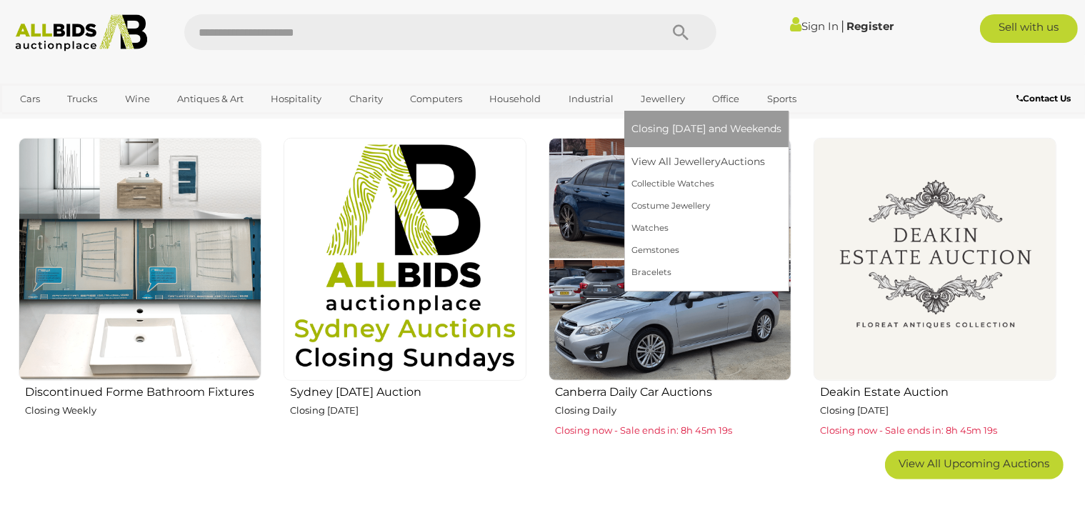
scroll to position [829, 0]
click at [654, 230] on link "Watches" at bounding box center [706, 228] width 150 height 22
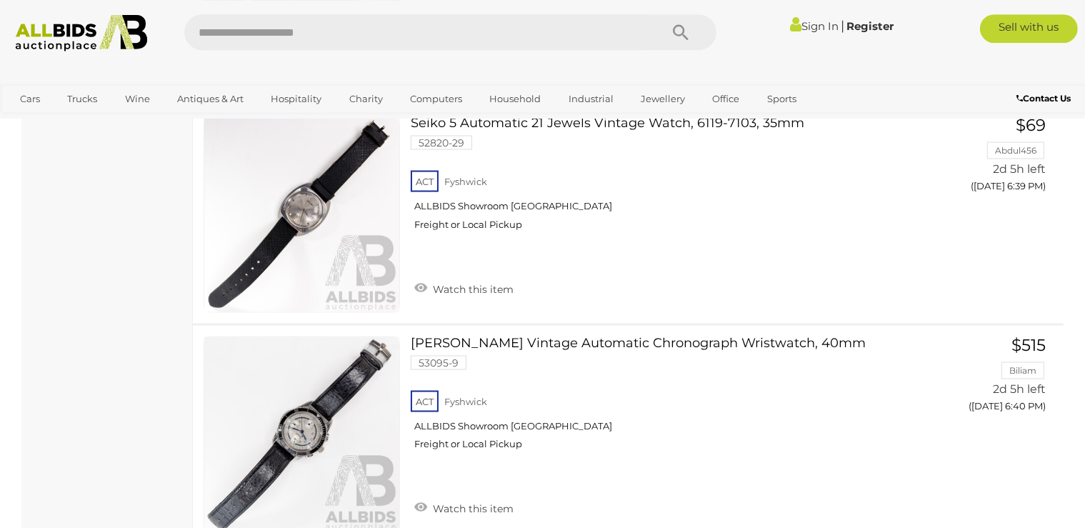
scroll to position [2263, 0]
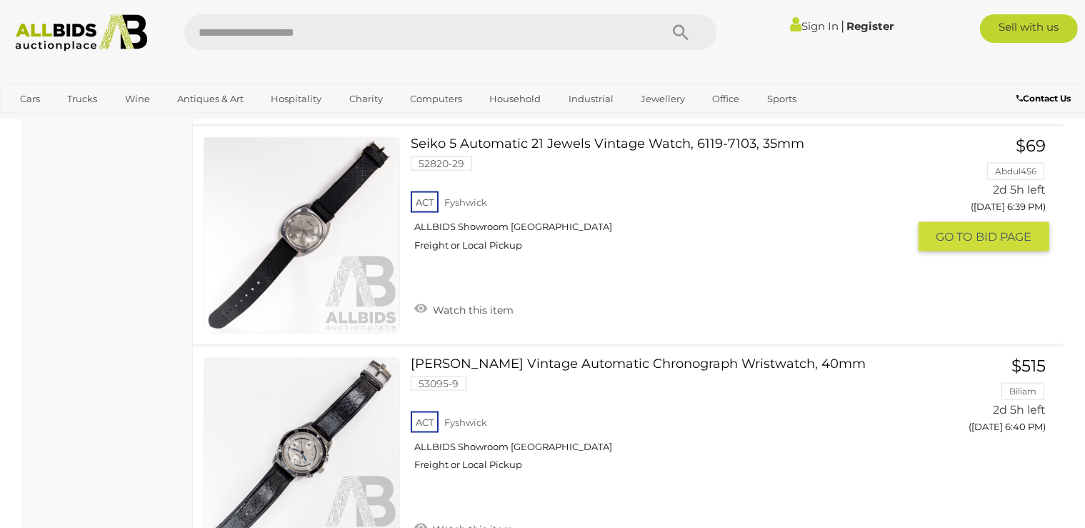
click at [367, 244] on img at bounding box center [301, 235] width 195 height 195
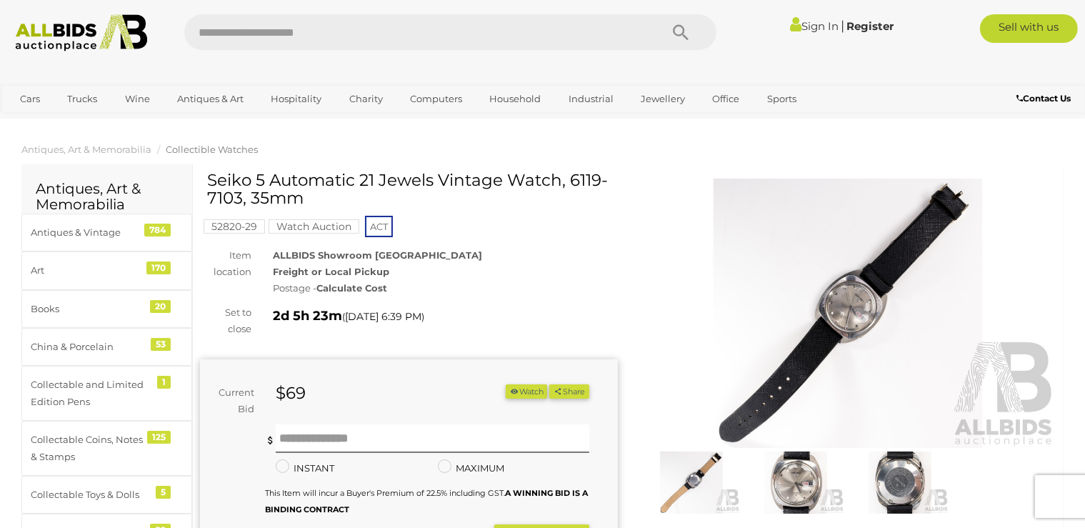
click at [790, 489] on img at bounding box center [795, 482] width 97 height 63
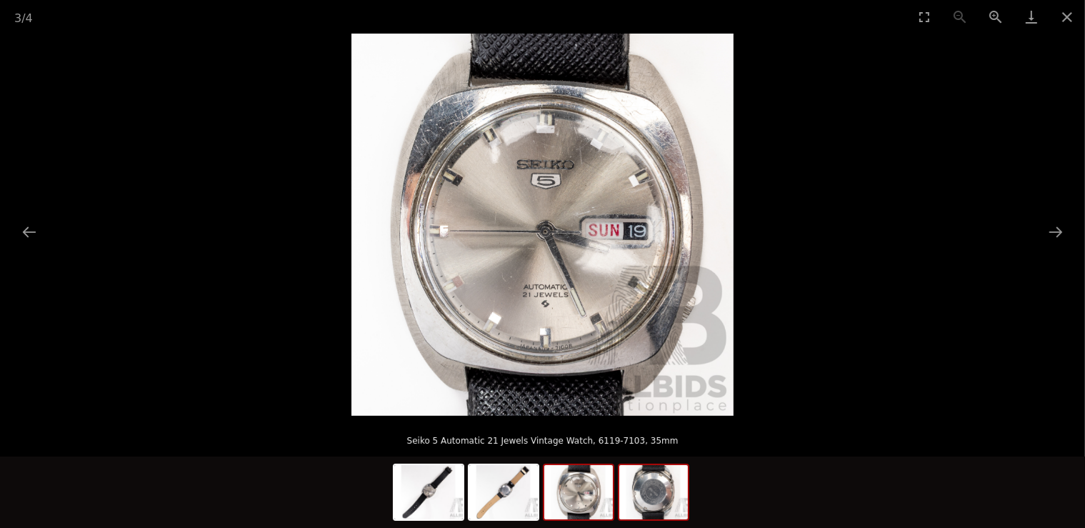
click at [663, 501] on img at bounding box center [653, 492] width 69 height 54
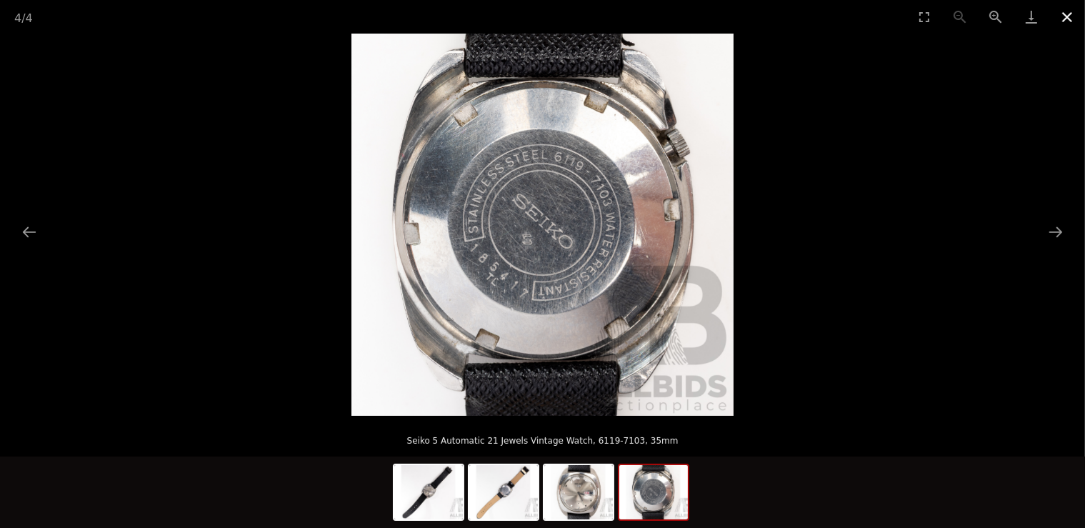
click at [1066, 17] on button "Close gallery" at bounding box center [1067, 17] width 36 height 34
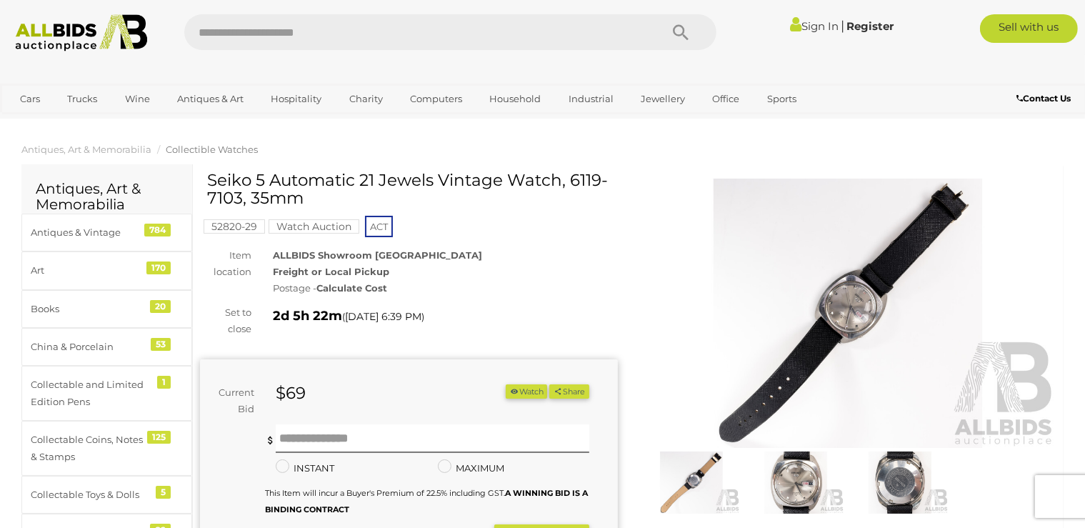
scroll to position [75, 0]
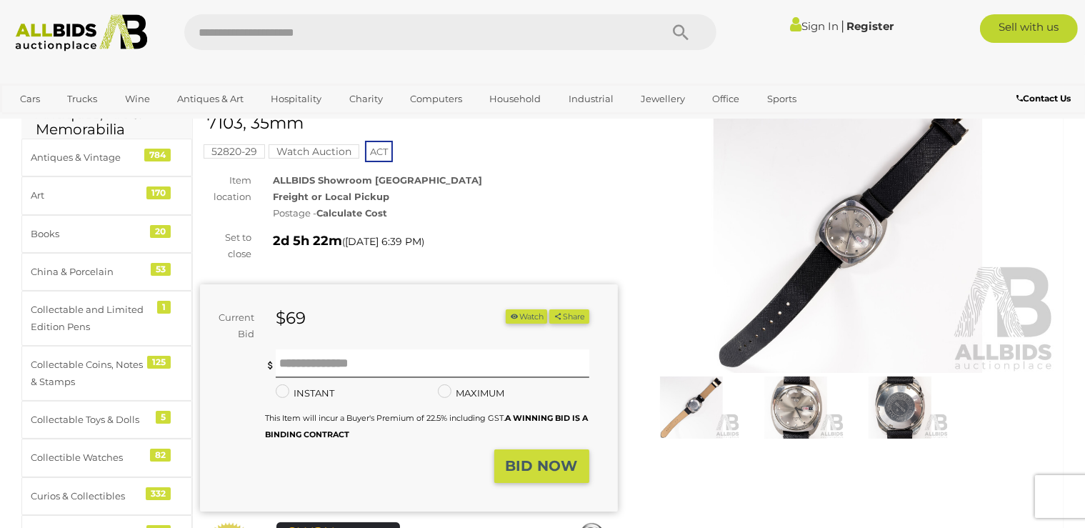
click at [801, 403] on img at bounding box center [795, 407] width 97 height 63
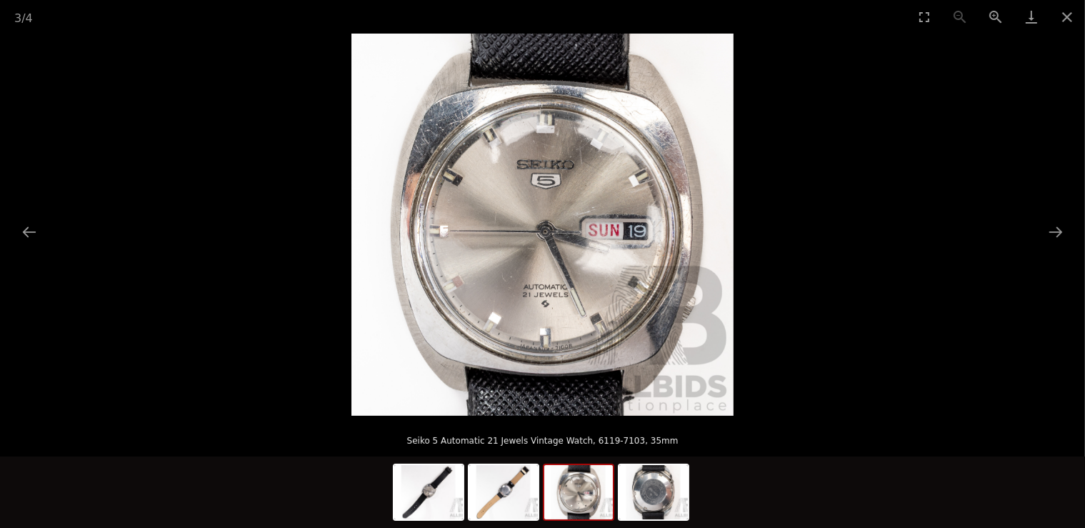
click at [571, 501] on img at bounding box center [578, 492] width 69 height 54
click at [444, 505] on img at bounding box center [428, 492] width 69 height 54
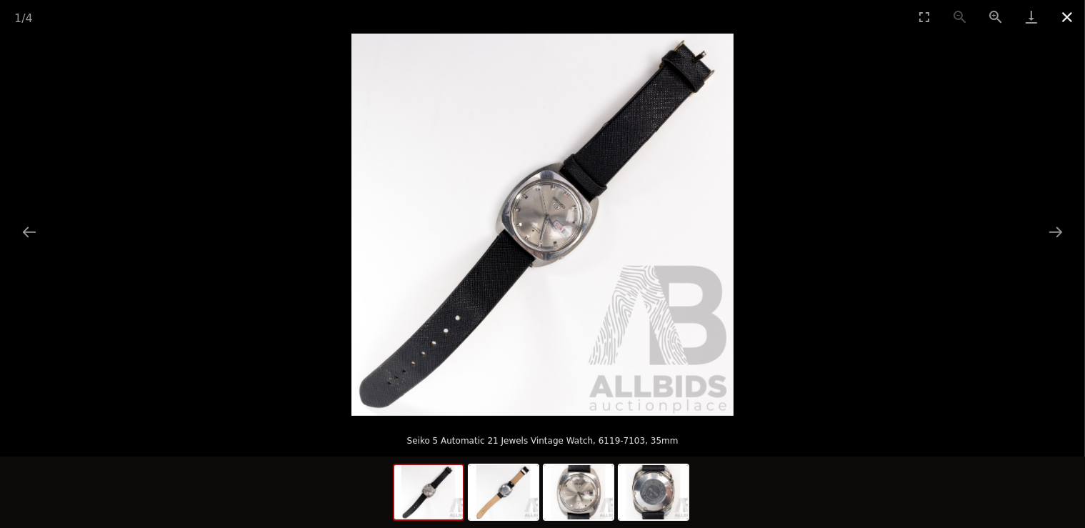
click at [1069, 16] on button "Close gallery" at bounding box center [1067, 17] width 36 height 34
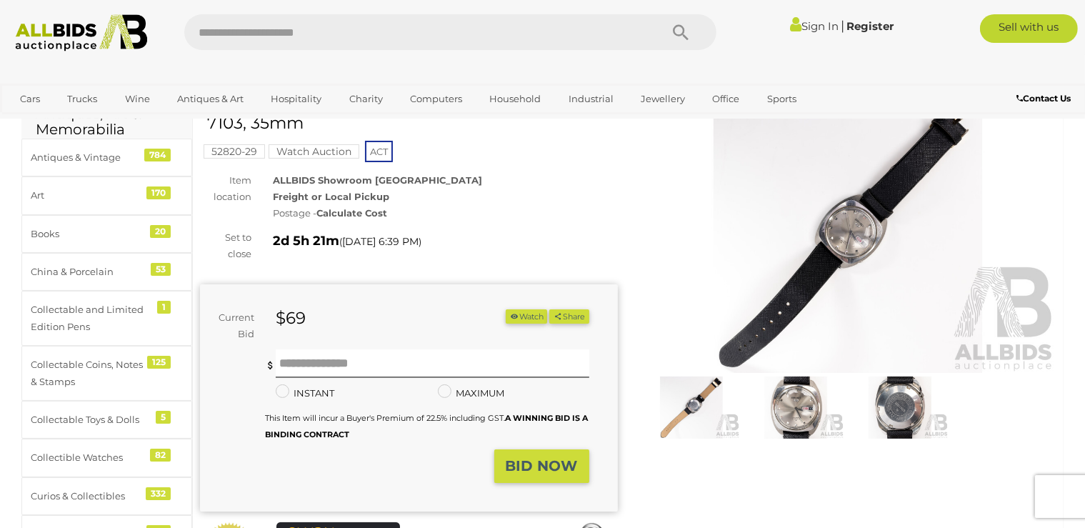
click at [803, 26] on link "Sign In" at bounding box center [814, 26] width 49 height 14
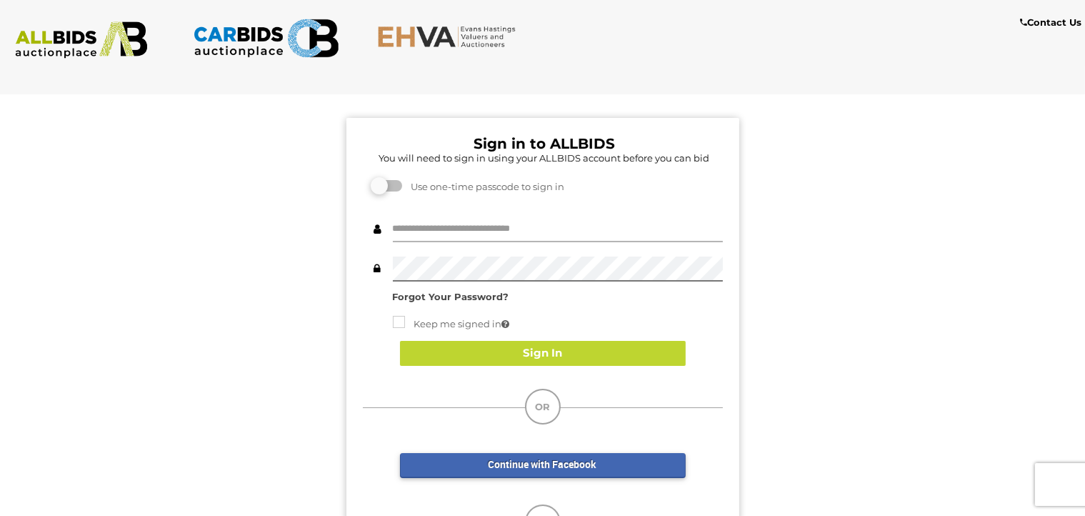
click at [401, 224] on input "text" at bounding box center [558, 229] width 330 height 25
type input "******"
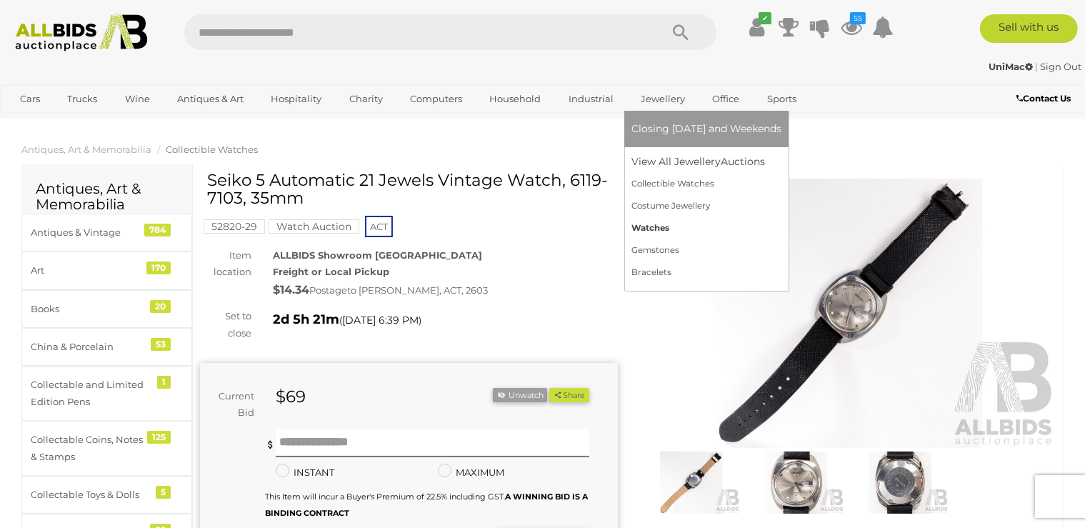
click at [650, 231] on link "Watches" at bounding box center [706, 228] width 150 height 22
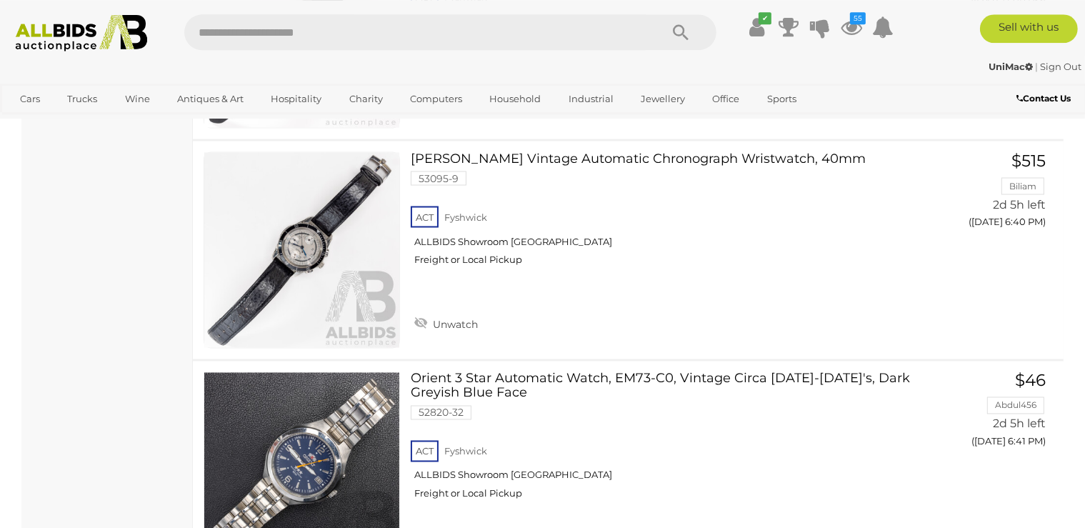
scroll to position [2507, 0]
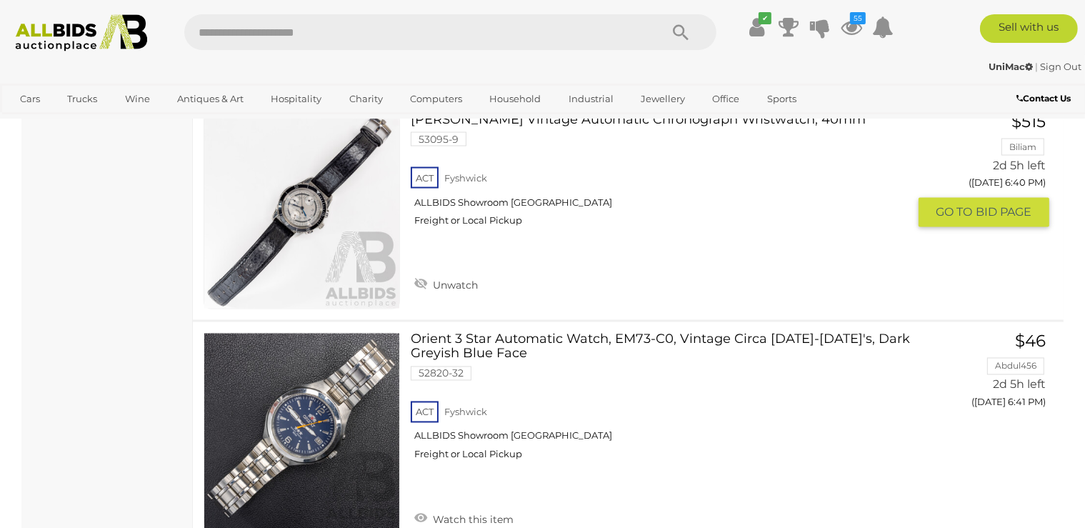
click at [287, 181] on link at bounding box center [302, 211] width 196 height 196
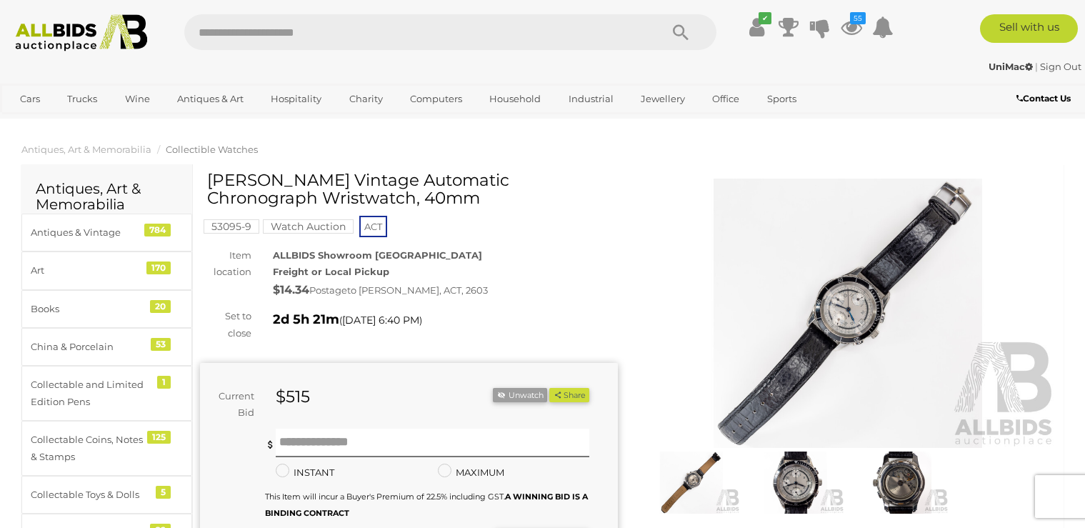
scroll to position [151, 0]
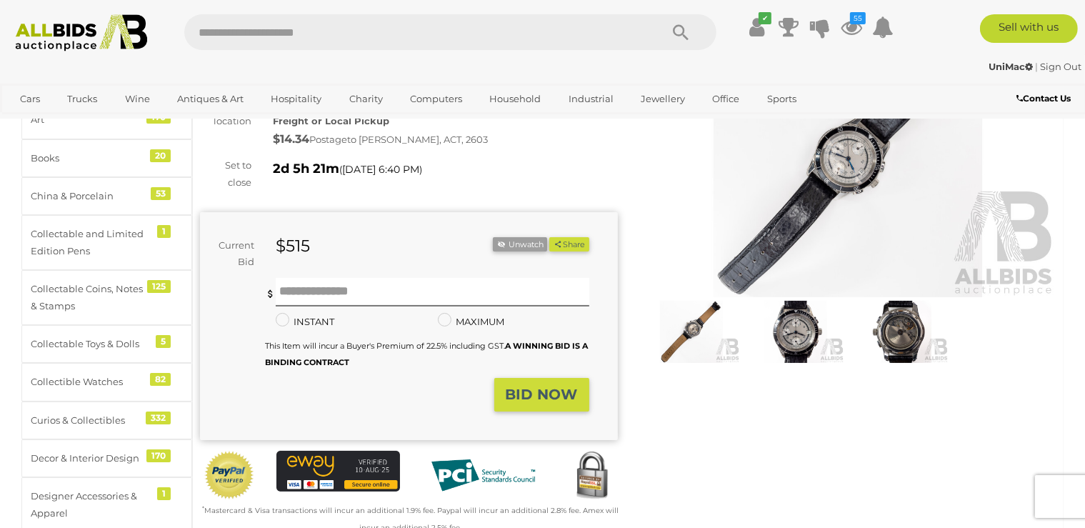
click at [790, 327] on img at bounding box center [795, 332] width 97 height 63
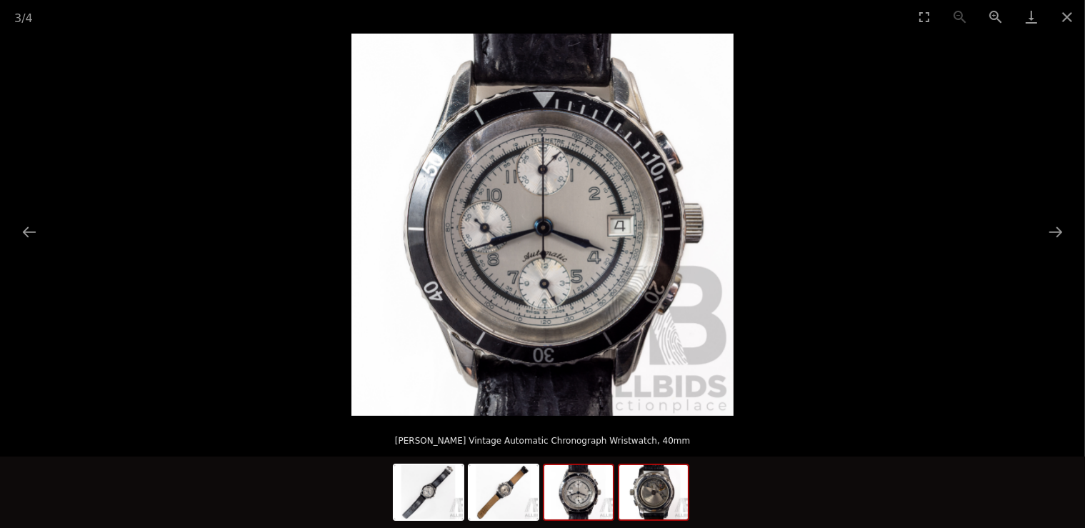
click at [671, 506] on img at bounding box center [653, 492] width 69 height 54
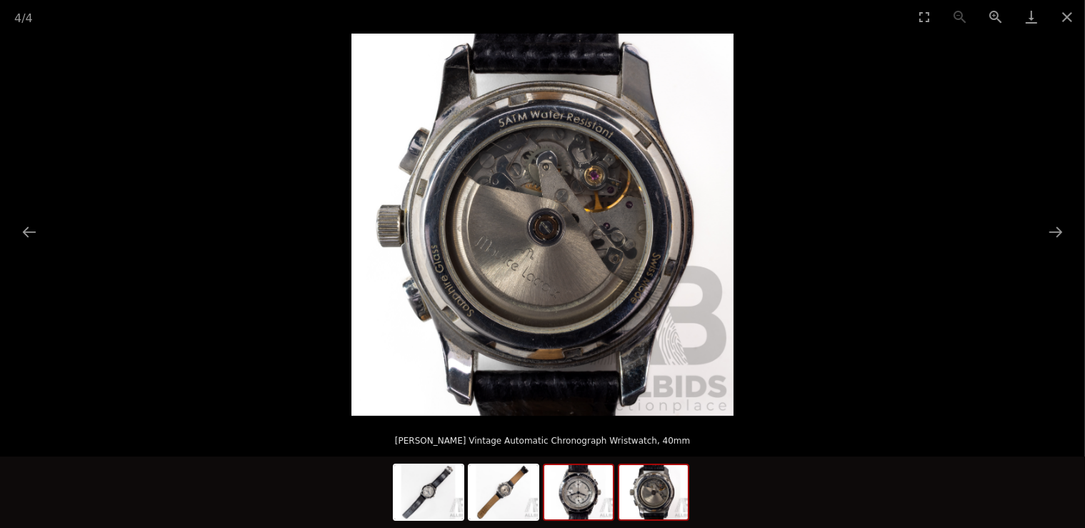
click at [581, 504] on img at bounding box center [578, 492] width 69 height 54
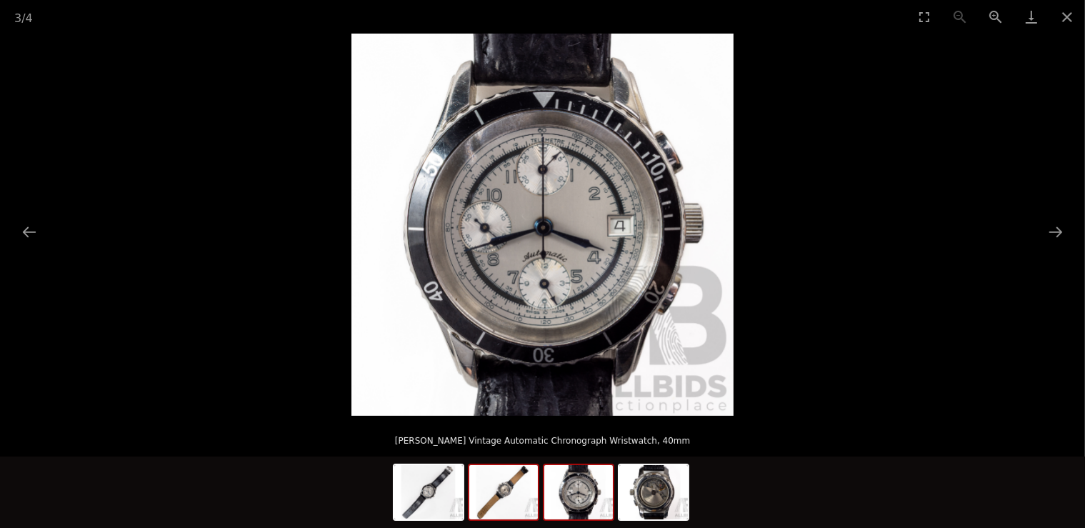
click at [494, 496] on img at bounding box center [503, 492] width 69 height 54
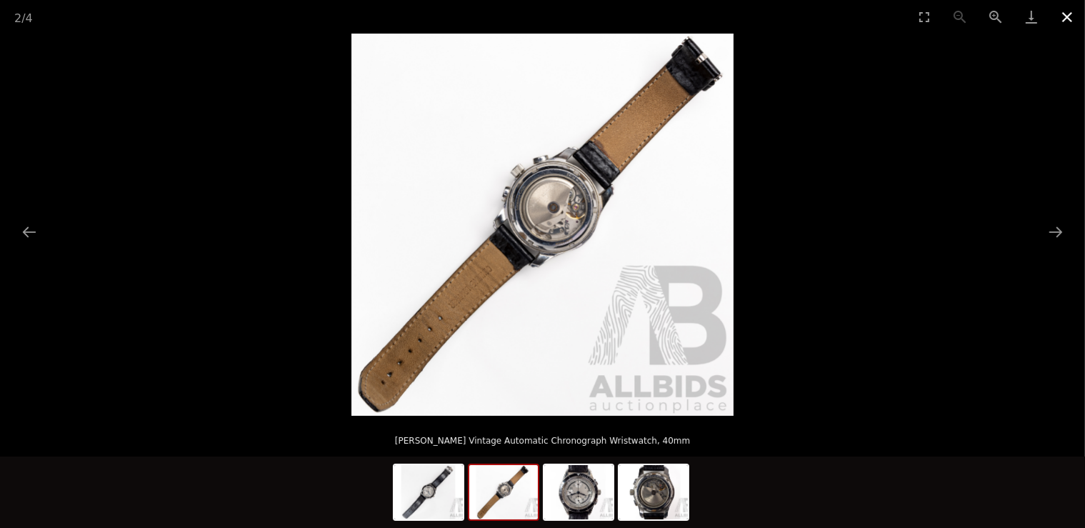
click at [1064, 19] on button "Close gallery" at bounding box center [1067, 17] width 36 height 34
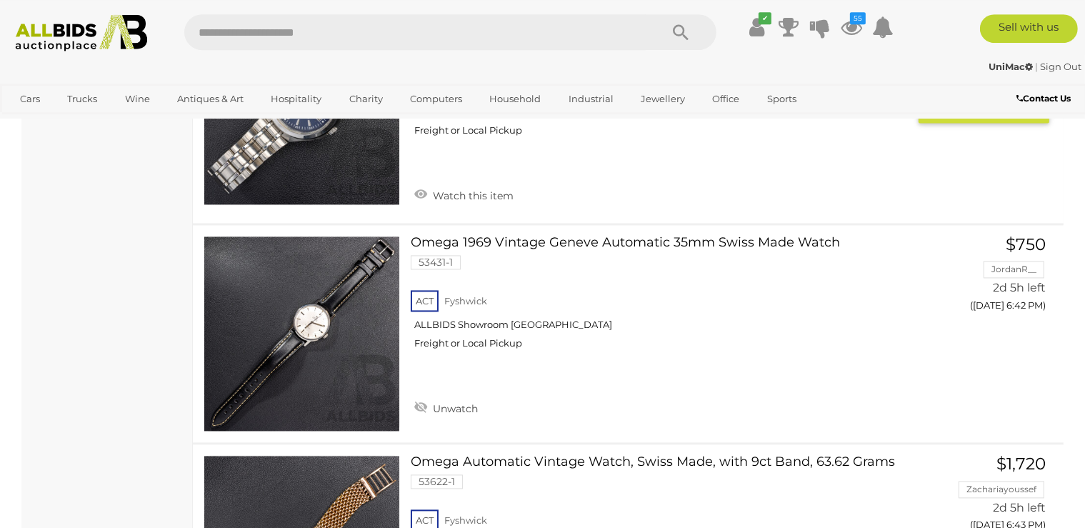
scroll to position [2893, 0]
